Goal: Information Seeking & Learning: Learn about a topic

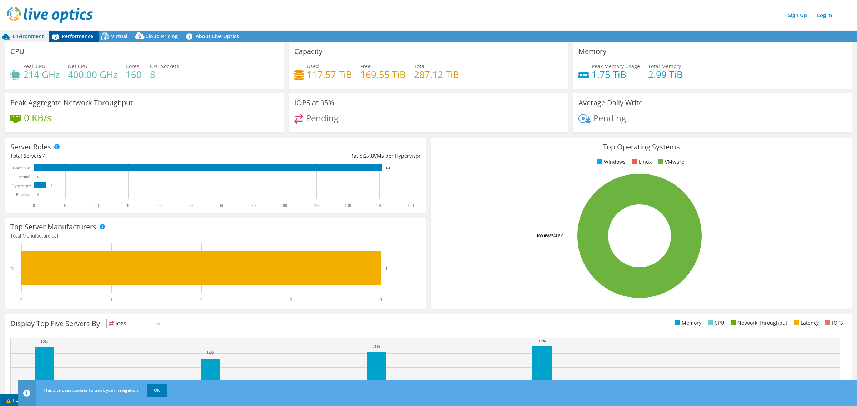
click at [88, 38] on span "Performance" at bounding box center [77, 36] width 31 height 7
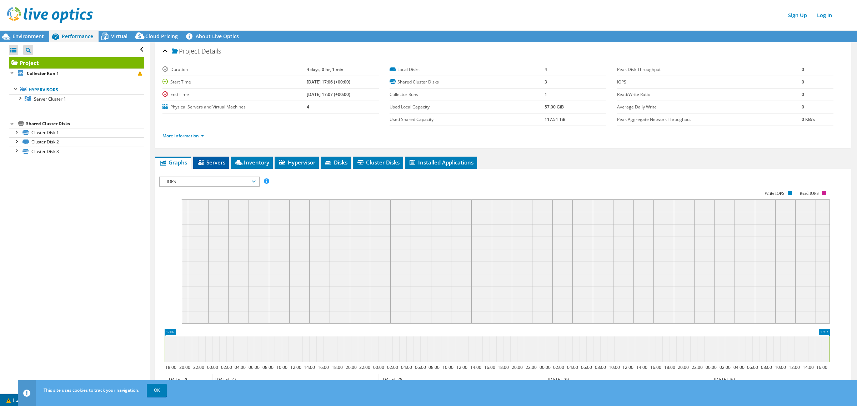
click at [208, 158] on li "Servers" at bounding box center [211, 163] width 36 height 12
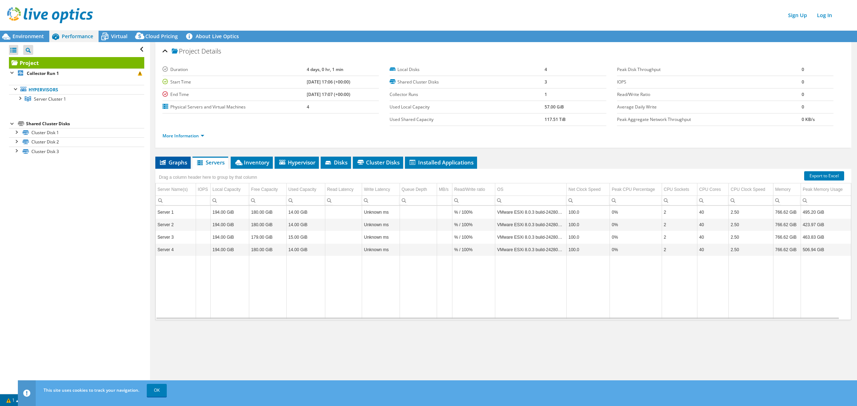
click at [180, 161] on span "Graphs" at bounding box center [173, 162] width 28 height 7
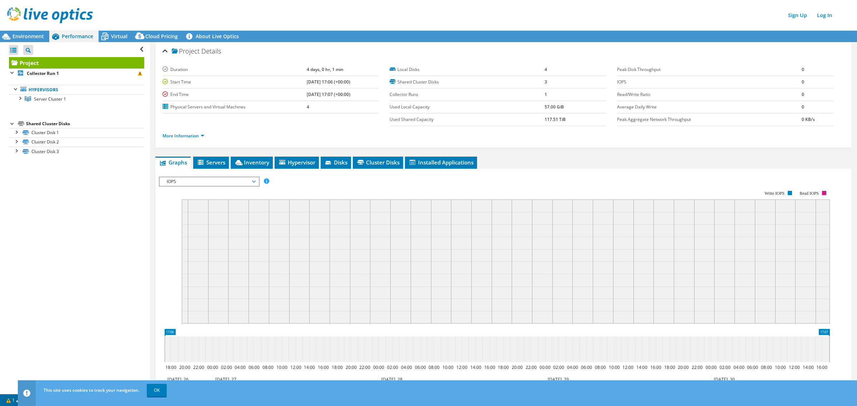
click at [239, 182] on span "IOPS" at bounding box center [209, 181] width 92 height 9
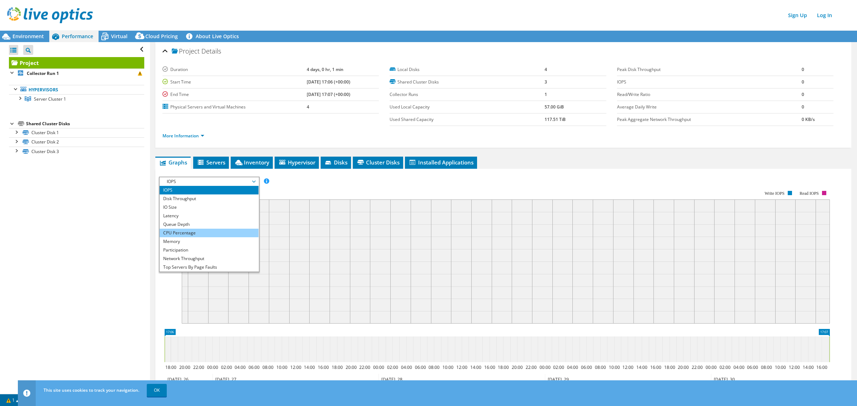
click at [220, 233] on li "CPU Percentage" at bounding box center [209, 233] width 99 height 9
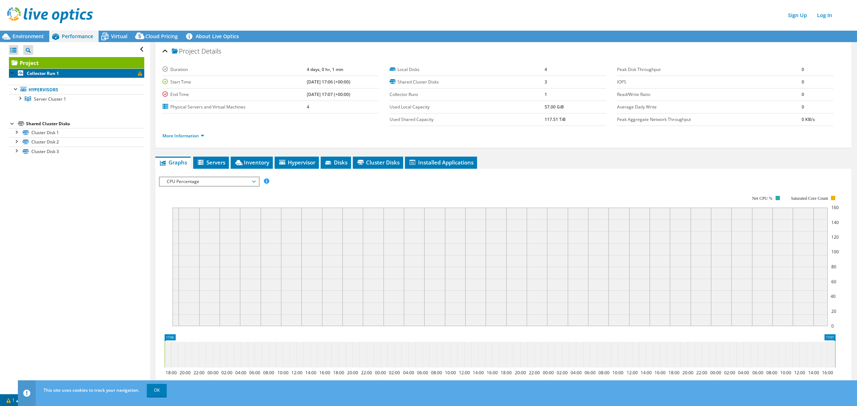
click at [52, 72] on b "Collector Run 1" at bounding box center [43, 73] width 32 height 6
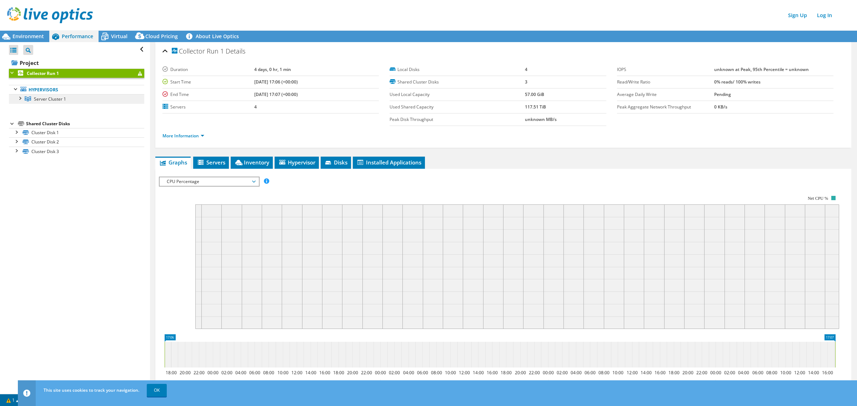
click at [58, 102] on span "Server Cluster 1" at bounding box center [50, 99] width 32 height 6
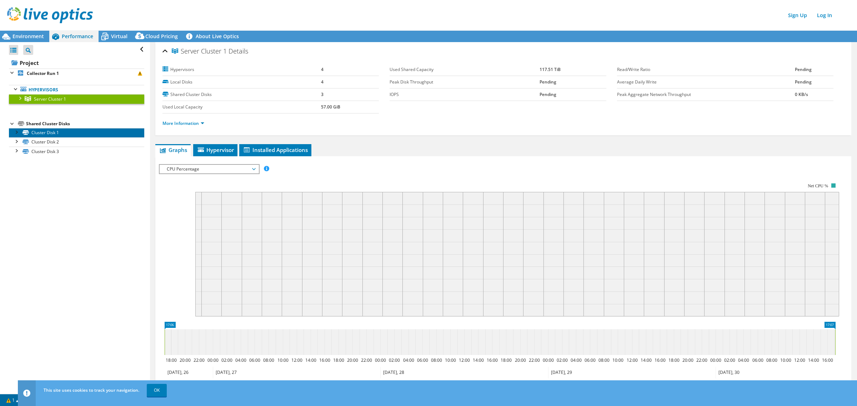
click at [61, 132] on link "Cluster Disk 1" at bounding box center [76, 132] width 135 height 9
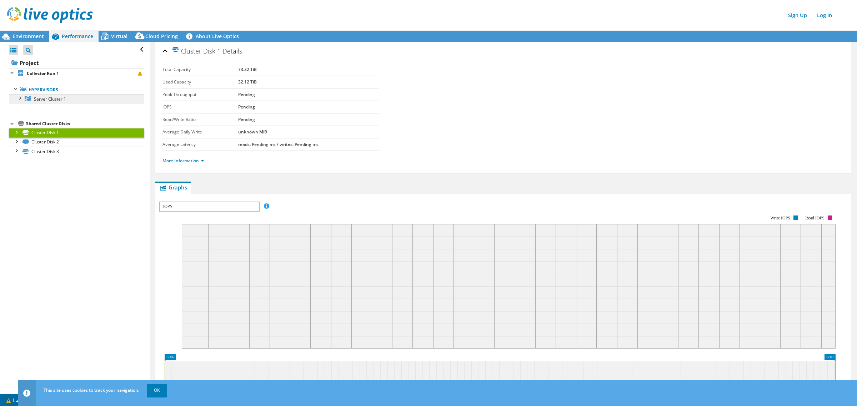
click at [51, 98] on span "Server Cluster 1" at bounding box center [50, 99] width 32 height 6
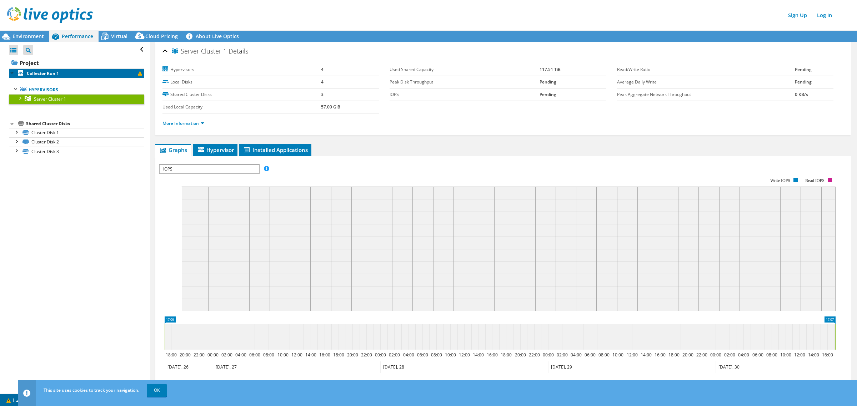
click at [121, 71] on link "Collector Run 1" at bounding box center [76, 73] width 135 height 9
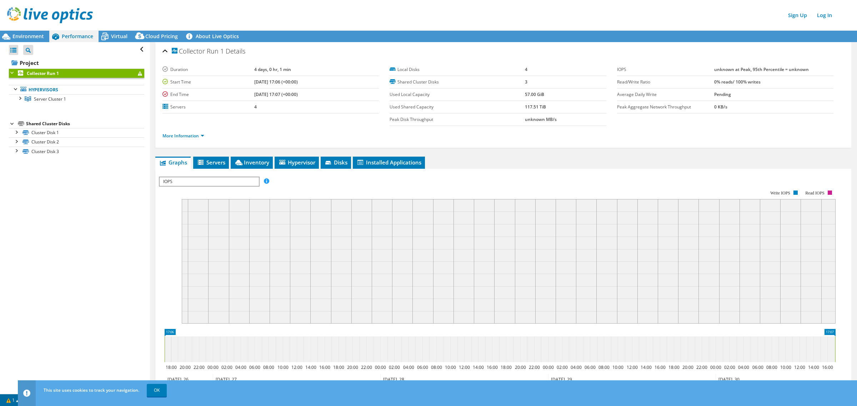
click at [138, 71] on span at bounding box center [140, 73] width 4 height 4
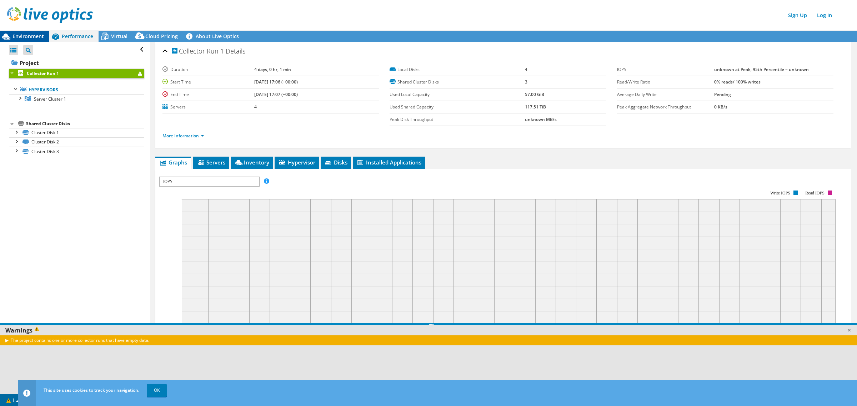
click at [40, 38] on span "Environment" at bounding box center [27, 36] width 31 height 7
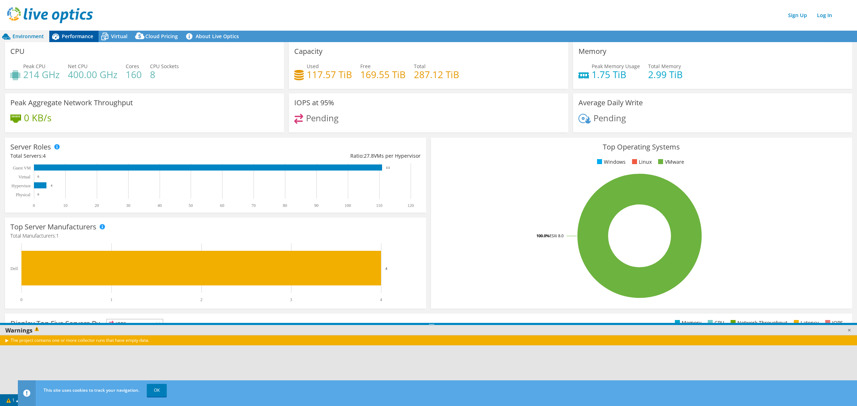
click at [79, 38] on span "Performance" at bounding box center [77, 36] width 31 height 7
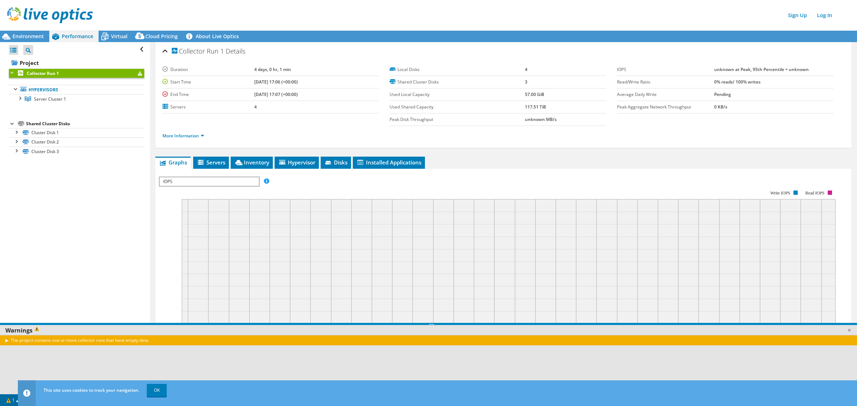
click at [197, 180] on span "IOPS" at bounding box center [209, 181] width 99 height 9
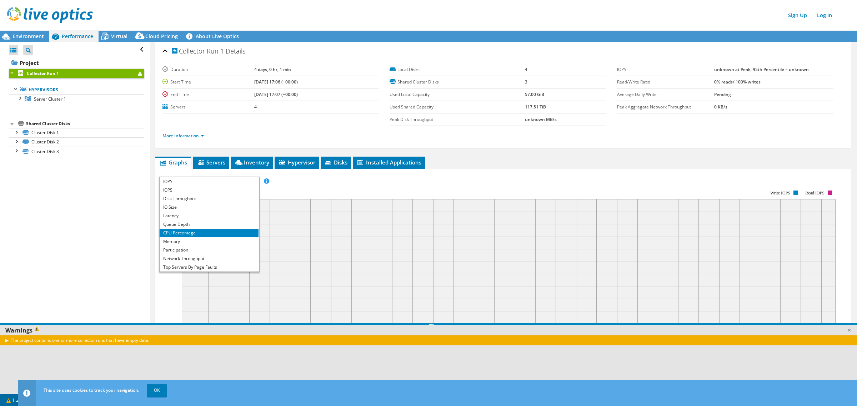
click at [192, 234] on li "CPU Percentage" at bounding box center [209, 233] width 99 height 9
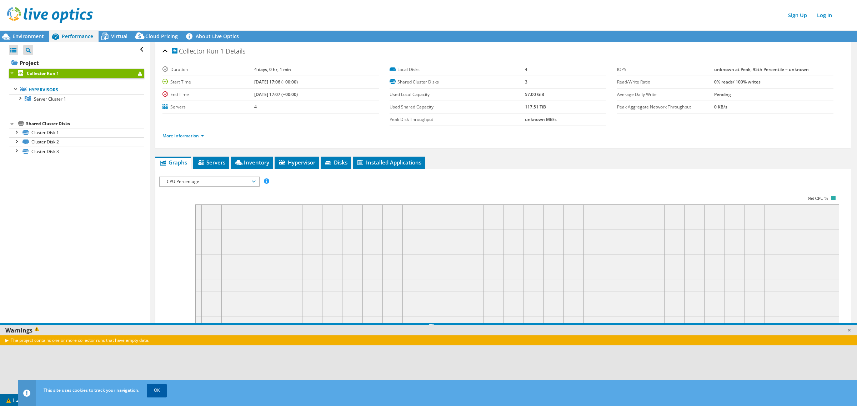
click at [156, 325] on link "OK" at bounding box center [157, 390] width 20 height 13
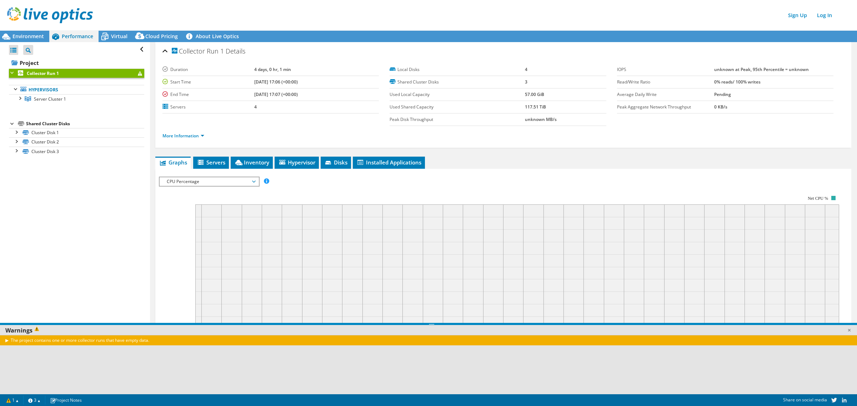
click at [56, 325] on div "The project contains one or more collector runs that have empty data." at bounding box center [431, 340] width 862 height 10
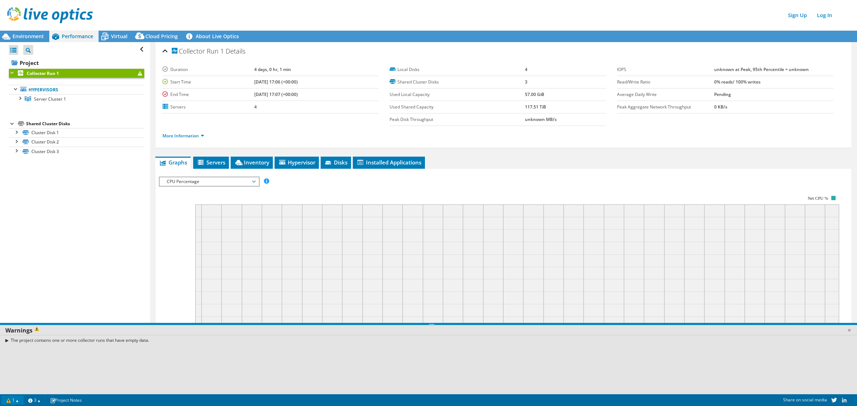
click at [9, 325] on link "1" at bounding box center [12, 400] width 22 height 9
click at [13, 325] on link "1" at bounding box center [12, 400] width 22 height 9
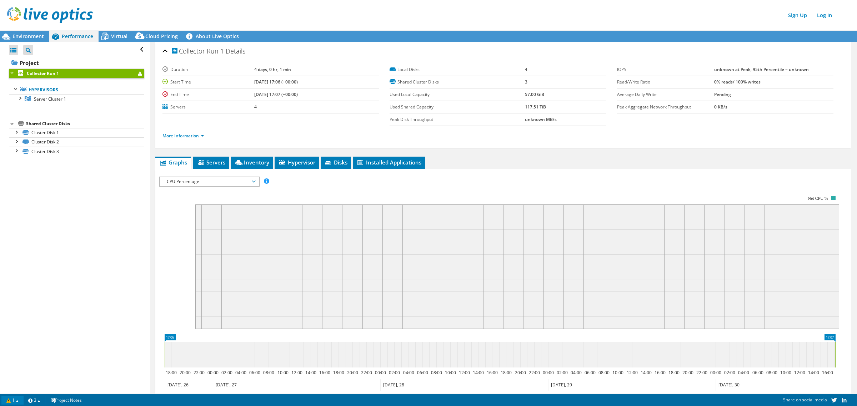
click at [20, 325] on link "1" at bounding box center [12, 400] width 22 height 9
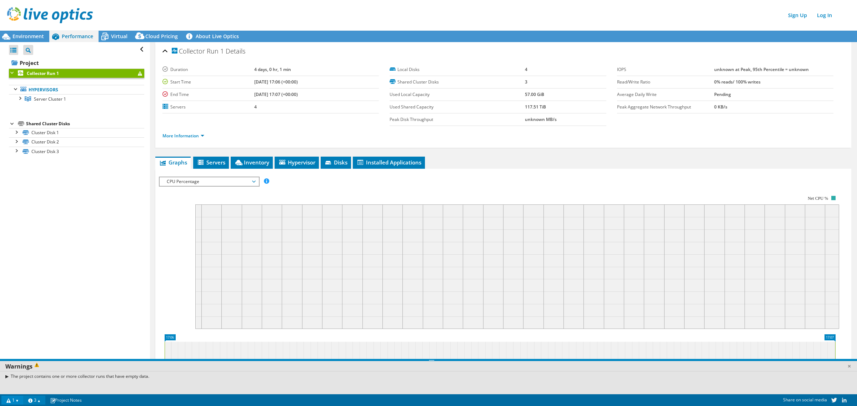
click at [39, 325] on link "3" at bounding box center [34, 400] width 22 height 9
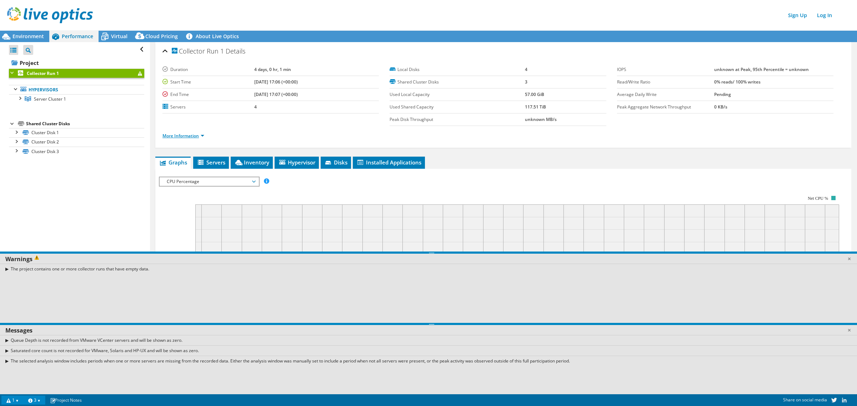
click at [201, 137] on link "More Information" at bounding box center [183, 136] width 42 height 6
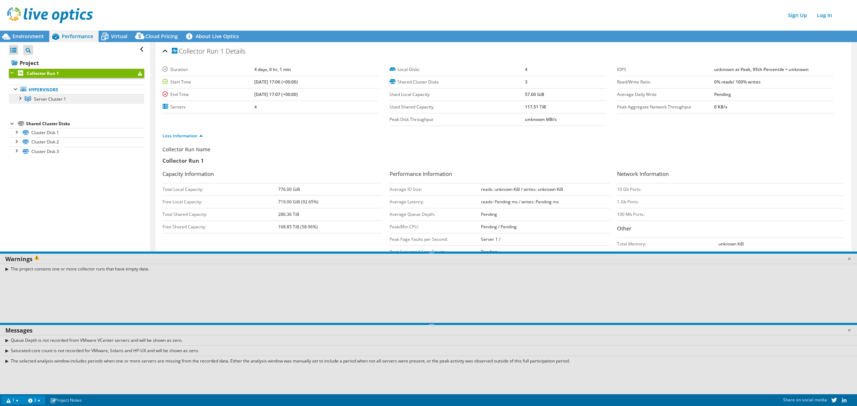
click at [77, 102] on link "Server Cluster 1" at bounding box center [76, 98] width 135 height 9
